Goal: Information Seeking & Learning: Learn about a topic

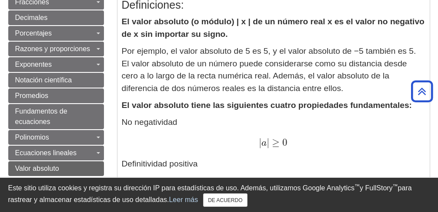
scroll to position [145, 0]
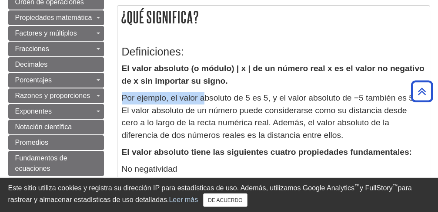
drag, startPoint x: 123, startPoint y: 95, endPoint x: 203, endPoint y: 97, distance: 80.4
click at [203, 97] on font "Por ejemplo, el valor absoluto de 5 es 5, y el valor absoluto de −5 también es …" at bounding box center [269, 116] width 294 height 46
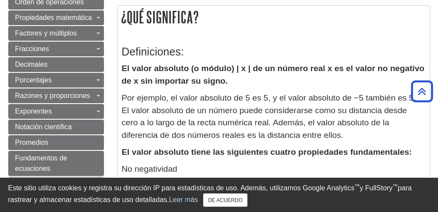
click at [280, 72] on font "El valor absoluto (o módulo) | x | de un número real x es el valor no negativo …" at bounding box center [273, 75] width 302 height 22
drag, startPoint x: 128, startPoint y: 68, endPoint x: 153, endPoint y: 69, distance: 25.2
click at [152, 69] on font "El valor absoluto (o módulo) | x | de un número real x es el valor no negativo …" at bounding box center [273, 75] width 302 height 22
click at [153, 71] on font "El valor absoluto (o módulo) | x | de un número real x es el valor no negativo …" at bounding box center [273, 75] width 302 height 22
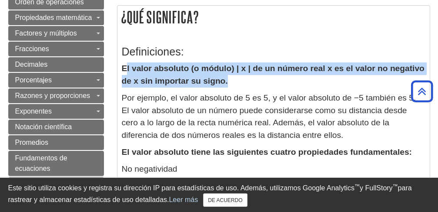
drag, startPoint x: 127, startPoint y: 66, endPoint x: 187, endPoint y: 78, distance: 61.7
click at [214, 82] on font "El valor absoluto (o módulo) | x | de un número real x es el valor no negativo …" at bounding box center [273, 75] width 302 height 22
drag, startPoint x: 124, startPoint y: 65, endPoint x: 225, endPoint y: 82, distance: 102.1
click at [225, 82] on font "El valor absoluto (o módulo) | x | de un número real x es el valor no negativo …" at bounding box center [273, 75] width 302 height 22
copy font "El valor absoluto (o módulo) | x | de un número real x es el valor no negativo …"
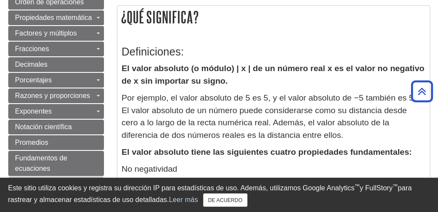
drag, startPoint x: 249, startPoint y: 52, endPoint x: 242, endPoint y: 53, distance: 7.2
click at [249, 52] on h3 "Definiciones:" at bounding box center [273, 52] width 303 height 13
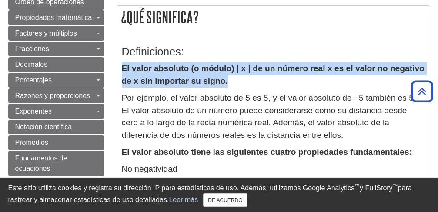
drag, startPoint x: 124, startPoint y: 68, endPoint x: 247, endPoint y: 79, distance: 123.9
click at [247, 79] on p "El valor absoluto (o módulo) | x | de un número real x es el valor no negativo …" at bounding box center [273, 75] width 303 height 25
copy font "El valor absoluto (o módulo) | x | de un número real x es el valor no negativo …"
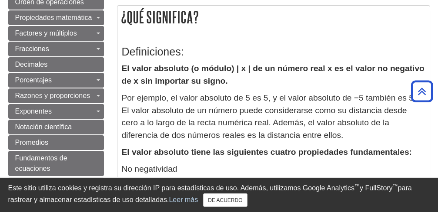
click at [151, 139] on font "Por ejemplo, el valor absoluto de 5 es 5, y el valor absoluto de −5 también es …" at bounding box center [269, 116] width 294 height 46
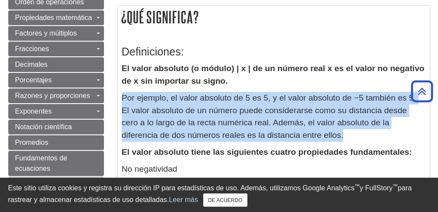
drag, startPoint x: 124, startPoint y: 95, endPoint x: 311, endPoint y: 131, distance: 190.7
click at [320, 135] on p "Por ejemplo, el valor absoluto de 5 es 5, y el valor absoluto de −5 también es …" at bounding box center [273, 117] width 303 height 50
copy font "Por ejemplo, el valor absoluto de 5 es 5, y el valor absoluto de −5 también es …"
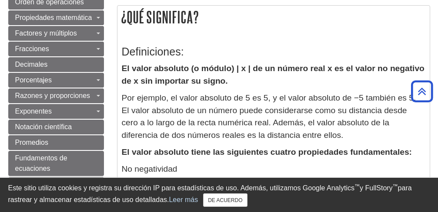
click at [160, 169] on font "No negatividad" at bounding box center [150, 169] width 56 height 9
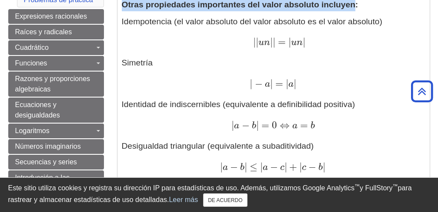
scroll to position [470, 0]
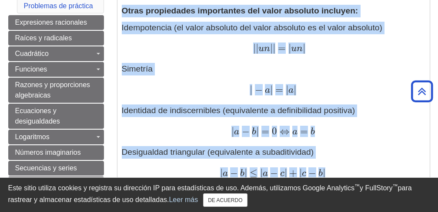
drag, startPoint x: 125, startPoint y: 33, endPoint x: 366, endPoint y: 162, distance: 272.7
click at [366, 162] on div "Definiciones: El valor absoluto (o módulo) | x | de un número real x es el valo…" at bounding box center [273, 69] width 303 height 715
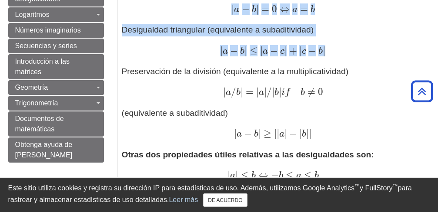
scroll to position [600, 0]
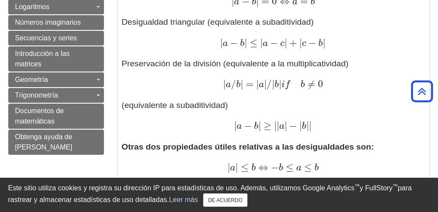
click at [368, 50] on p "Idempotencia (el valor absoluto del valor absoluto es el valor absoluto) | | un…" at bounding box center [273, 12] width 303 height 242
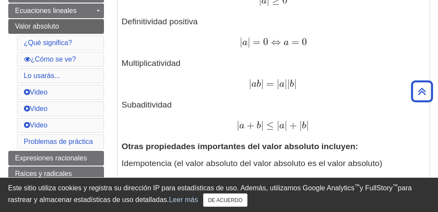
scroll to position [269, 0]
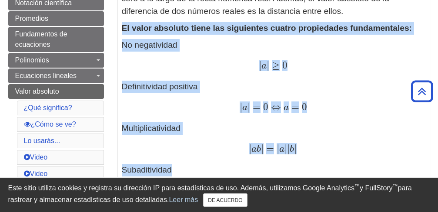
drag, startPoint x: 123, startPoint y: 27, endPoint x: 326, endPoint y: 168, distance: 247.7
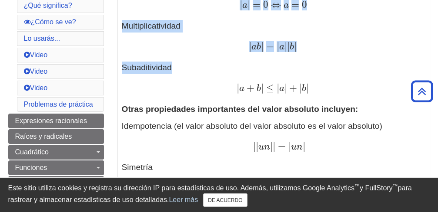
scroll to position [376, 0]
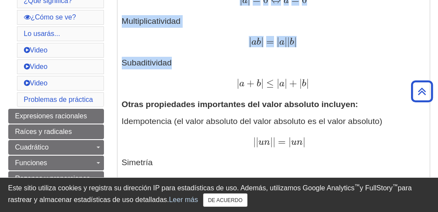
copy div "El valor absoluto tiene las siguientes cuatro propiedades fundamentales: No neg…"
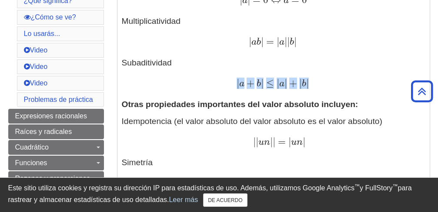
drag, startPoint x: 235, startPoint y: 82, endPoint x: 335, endPoint y: 76, distance: 100.5
click at [335, 76] on p "No negatividad | a | ≥ 0 | a | ≥ 0 Definitividad positiva | a | = 0 ⇔ a = 0 | a…" at bounding box center [273, 11] width 303 height 159
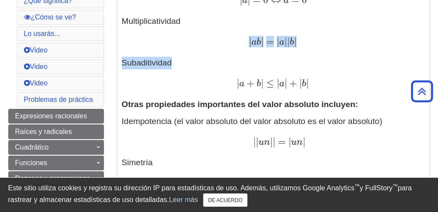
click at [244, 48] on p "No negatividad | a | ≥ 0 | a | ≥ 0 Definitividad positiva | a | = 0 ⇔ a = 0 | a…" at bounding box center [273, 11] width 303 height 159
click at [315, 66] on p "No negatividad | a | ≥ 0 | a | ≥ 0 Definitividad positiva | a | = 0 ⇔ a = 0 | a…" at bounding box center [273, 11] width 303 height 159
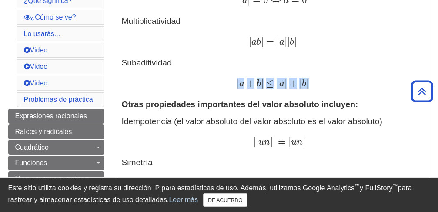
drag, startPoint x: 337, startPoint y: 80, endPoint x: 228, endPoint y: 78, distance: 109.1
click at [228, 78] on div "| a + b | ≤ | a | + | b | | a + b | ≤ | a | + | b |" at bounding box center [273, 84] width 303 height 13
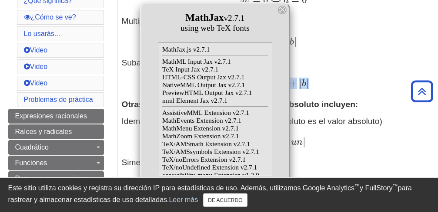
click at [265, 132] on span "MathJax.js v2.7.1 MathML Input Jax v2.7.1 TeX Input Jax v2.7.1 HTML-CSS Output …" at bounding box center [215, 109] width 114 height 133
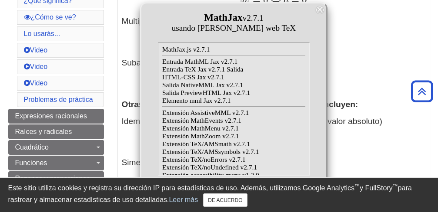
click at [316, 10] on font "×" at bounding box center [319, 10] width 6 height 12
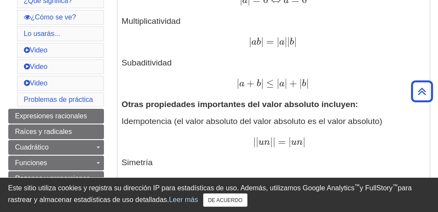
click at [381, 38] on div "| a b | = | a | | b | | a b | = | a | | b |" at bounding box center [273, 42] width 303 height 13
drag, startPoint x: 332, startPoint y: 82, endPoint x: 226, endPoint y: 81, distance: 105.6
click at [226, 81] on div "| a + b | ≤ | a | + | b | | a + b | ≤ | a | + | b |" at bounding box center [273, 84] width 303 height 13
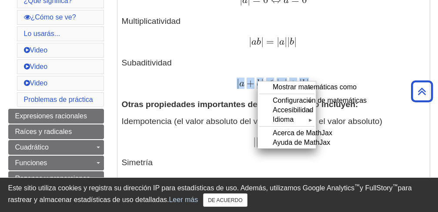
drag, startPoint x: 234, startPoint y: 83, endPoint x: 262, endPoint y: 72, distance: 30.1
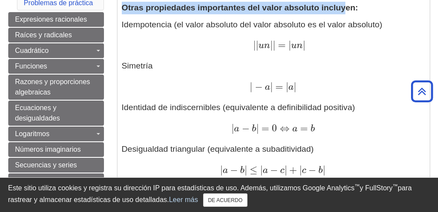
scroll to position [447, 0]
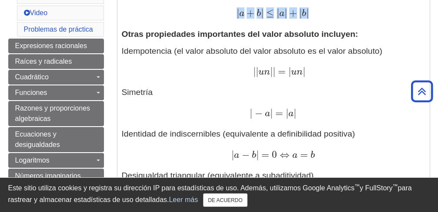
drag, startPoint x: 203, startPoint y: 126, endPoint x: 344, endPoint y: 17, distance: 178.3
click at [344, 17] on div "Definiciones: El valor absoluto (o módulo) | x | de un número real x es el valo…" at bounding box center [273, 92] width 303 height 715
click at [235, 205] on button "DE ACUERDO" at bounding box center [225, 200] width 44 height 13
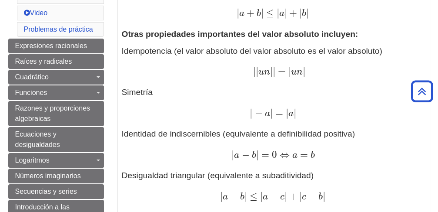
click at [255, 153] on font "b" at bounding box center [254, 156] width 4 height 10
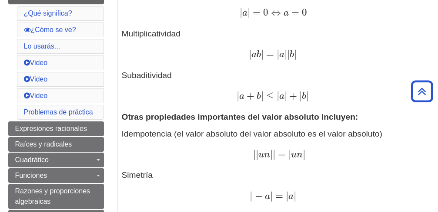
scroll to position [360, 0]
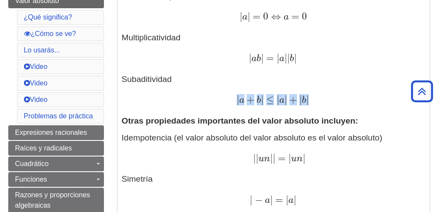
drag, startPoint x: 239, startPoint y: 100, endPoint x: 340, endPoint y: 99, distance: 101.7
click at [341, 99] on div "| a + b | ≤ | a | + | b | | a + b | ≤ | a | + | b |" at bounding box center [273, 100] width 303 height 13
click at [252, 63] on span "| a b | = | a | | b |" at bounding box center [273, 52] width 48 height 24
click at [253, 62] on font "a" at bounding box center [253, 59] width 5 height 10
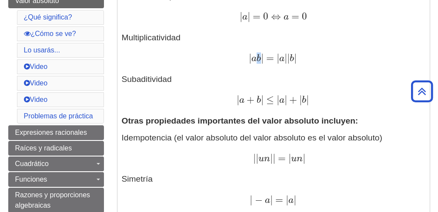
click at [254, 62] on font "a" at bounding box center [253, 59] width 5 height 10
drag, startPoint x: 254, startPoint y: 65, endPoint x: 249, endPoint y: 72, distance: 9.0
click at [249, 71] on p "No negatividad | a | ≥ 0 | a | ≥ 0 Definitividad positiva | a | = 0 ⇔ a = 0 | a…" at bounding box center [273, 27] width 303 height 159
drag, startPoint x: 248, startPoint y: 73, endPoint x: 235, endPoint y: 82, distance: 15.8
click at [244, 75] on p "No negatividad | a | ≥ 0 | a | ≥ 0 Definitividad positiva | a | = 0 ⇔ a = 0 | a…" at bounding box center [273, 27] width 303 height 159
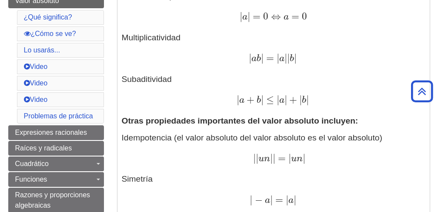
click at [151, 79] on font "Subaditividad" at bounding box center [147, 79] width 50 height 9
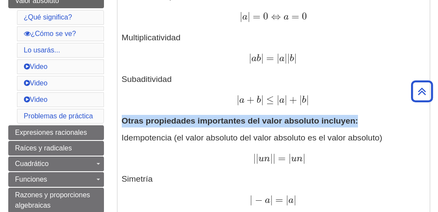
drag, startPoint x: 134, startPoint y: 120, endPoint x: 326, endPoint y: 126, distance: 191.7
click at [356, 123] on font "Otras propiedades importantes del valor absoluto incluyen:" at bounding box center [240, 120] width 236 height 9
drag, startPoint x: 317, startPoint y: 120, endPoint x: 195, endPoint y: 111, distance: 122.5
click at [195, 111] on div "Definiciones: El valor absoluto (o módulo) | x | de un número real x es el valo…" at bounding box center [273, 179] width 303 height 715
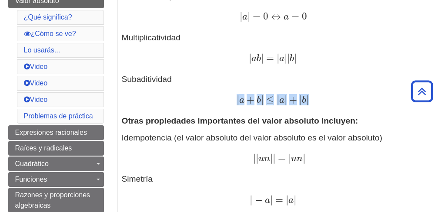
drag, startPoint x: 124, startPoint y: 120, endPoint x: 280, endPoint y: 94, distance: 158.1
click at [281, 93] on div "Definiciones: El valor absoluto (o módulo) | x | de un número real x es el valo…" at bounding box center [273, 179] width 303 height 715
click at [200, 73] on p "No negatividad | a | ≥ 0 | a | ≥ 0 Definitividad positiva | a | = 0 ⇔ a = 0 | a…" at bounding box center [273, 27] width 303 height 159
drag, startPoint x: 146, startPoint y: 79, endPoint x: 329, endPoint y: 106, distance: 184.4
click at [329, 106] on p "No negatividad | a | ≥ 0 | a | ≥ 0 Definitividad positiva | a | = 0 ⇔ a = 0 | a…" at bounding box center [273, 27] width 303 height 159
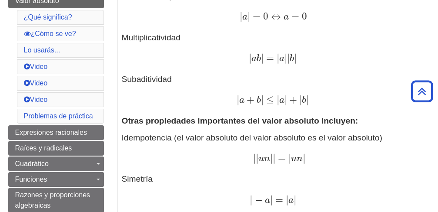
click at [162, 123] on font "Otras propiedades importantes del valor absoluto incluyen:" at bounding box center [240, 120] width 236 height 9
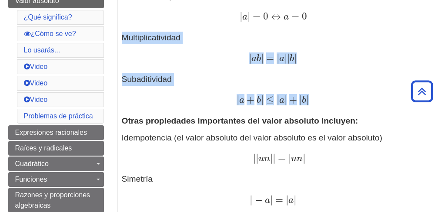
drag, startPoint x: 120, startPoint y: 36, endPoint x: 336, endPoint y: 94, distance: 223.5
click at [341, 98] on div "Definiciones: El valor absoluto (o módulo) | x | de un número real x es el valo…" at bounding box center [273, 179] width 312 height 723
click at [258, 100] on span "b" at bounding box center [257, 101] width 7 height 10
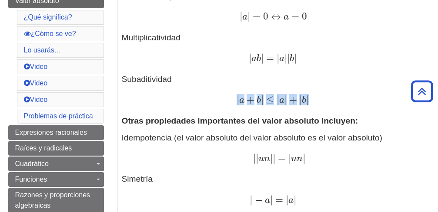
drag, startPoint x: 333, startPoint y: 104, endPoint x: 225, endPoint y: 100, distance: 107.8
click at [225, 100] on div "| a + b | ≤ | a | + | b | | a + b | ≤ | a | + | b |" at bounding box center [273, 100] width 303 height 13
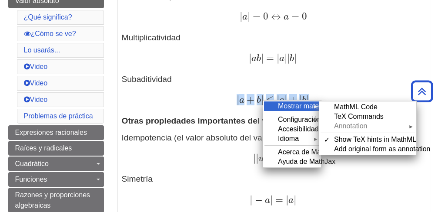
click at [287, 106] on font "Mostrar matemáticas como" at bounding box center [320, 106] width 84 height 7
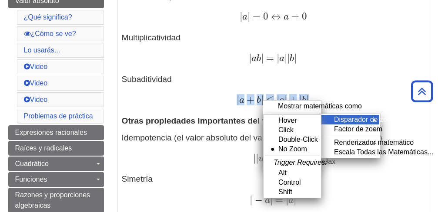
drag, startPoint x: 298, startPoint y: 120, endPoint x: 338, endPoint y: 120, distance: 40.0
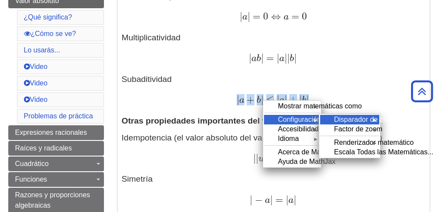
click at [338, 120] on font "Disparador de zoom" at bounding box center [365, 119] width 63 height 7
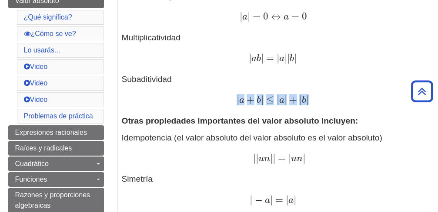
drag, startPoint x: 307, startPoint y: 92, endPoint x: 312, endPoint y: 92, distance: 4.8
click at [309, 92] on p "No negatividad | a | ≥ 0 | a | ≥ 0 Definitividad positiva | a | = 0 ⇔ a = 0 | a…" at bounding box center [273, 27] width 303 height 159
click at [318, 88] on p "No negatividad | a | ≥ 0 | a | ≥ 0 Definitividad positiva | a | = 0 ⇔ a = 0 | a…" at bounding box center [273, 27] width 303 height 159
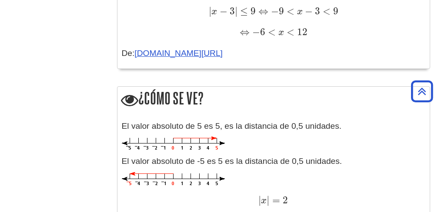
scroll to position [822, 0]
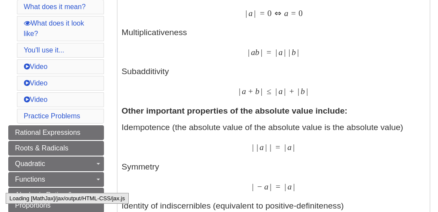
scroll to position [360, 0]
